Goal: Check status: Check status

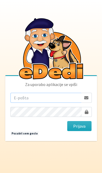
type input "ziga.dobnikar@protonmail.com"
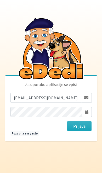
click at [79, 131] on button "Prijava" at bounding box center [79, 126] width 25 height 10
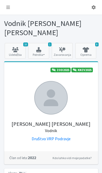
click at [18, 44] on link "18 Udeležba" at bounding box center [15, 51] width 21 height 16
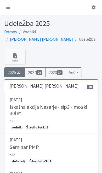
click at [9, 8] on icon at bounding box center [8, 7] width 4 height 4
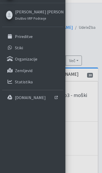
click at [95, 115] on div at bounding box center [51, 86] width 102 height 173
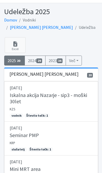
scroll to position [12, 0]
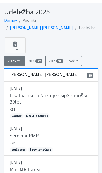
click at [88, 134] on link "[DATE] Seminar PMP KRP slušatelj Število točk: 1" at bounding box center [51, 139] width 94 height 34
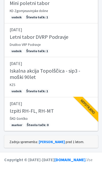
scroll to position [659, 0]
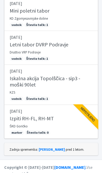
click at [87, 117] on div "Nepotrjeno" at bounding box center [82, 119] width 31 height 31
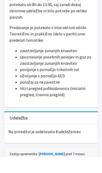
scroll to position [200, 0]
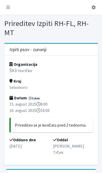
click at [11, 5] on link at bounding box center [8, 7] width 12 height 10
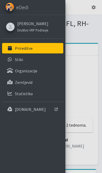
click at [12, 47] on icon at bounding box center [10, 48] width 7 height 5
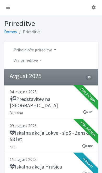
click at [8, 8] on icon at bounding box center [8, 7] width 4 height 4
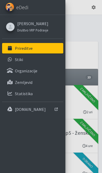
click at [11, 23] on div at bounding box center [10, 26] width 9 height 9
click at [21, 22] on link "[PERSON_NAME] [PERSON_NAME]" at bounding box center [32, 23] width 31 height 6
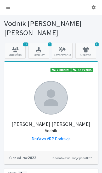
click at [15, 47] on icon at bounding box center [15, 49] width 18 height 5
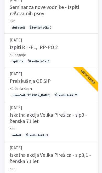
scroll to position [198, 0]
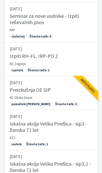
click at [92, 89] on div "Nepotrjeno" at bounding box center [82, 91] width 31 height 31
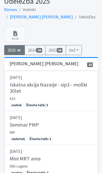
scroll to position [0, 0]
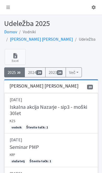
click at [6, 9] on link at bounding box center [8, 7] width 12 height 10
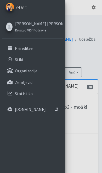
click at [14, 49] on link "Prireditve" at bounding box center [32, 48] width 61 height 10
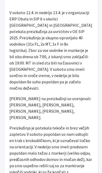
scroll to position [154, 0]
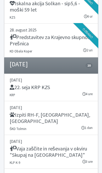
scroll to position [454, 0]
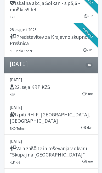
click at [31, 84] on h5 "22. seja KRP KZS" at bounding box center [30, 87] width 40 height 6
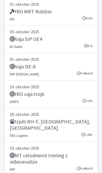
scroll to position [875, 0]
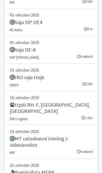
click at [82, 135] on h5 "MT celodnevni trening z videoanalizo" at bounding box center [51, 141] width 83 height 13
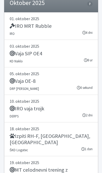
scroll to position [839, 0]
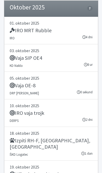
click at [88, 137] on div "Izpiti RH-F, FL, MT" at bounding box center [51, 144] width 83 height 14
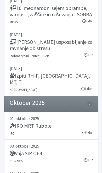
scroll to position [738, 0]
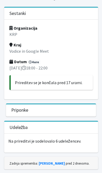
scroll to position [27, 0]
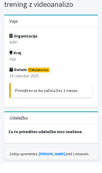
scroll to position [18, 0]
